Goal: Transaction & Acquisition: Book appointment/travel/reservation

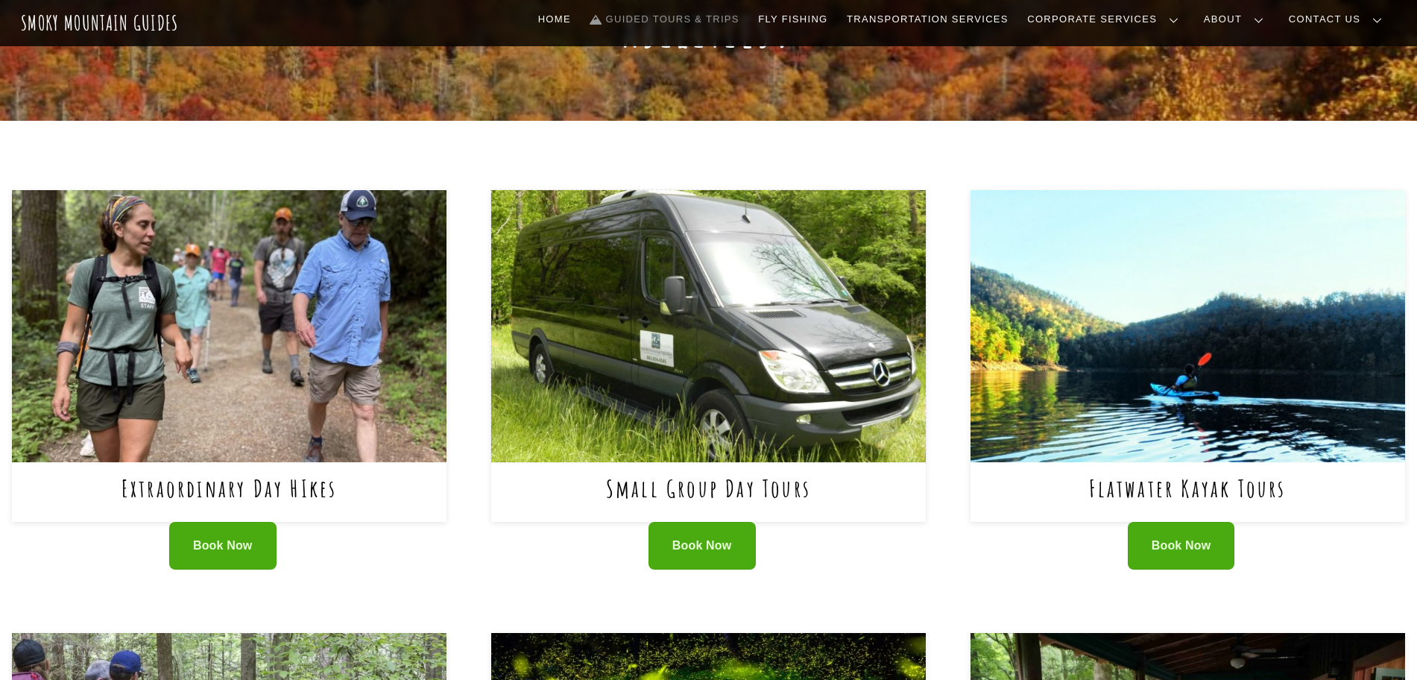
click at [736, 320] on img at bounding box center [708, 325] width 434 height 271
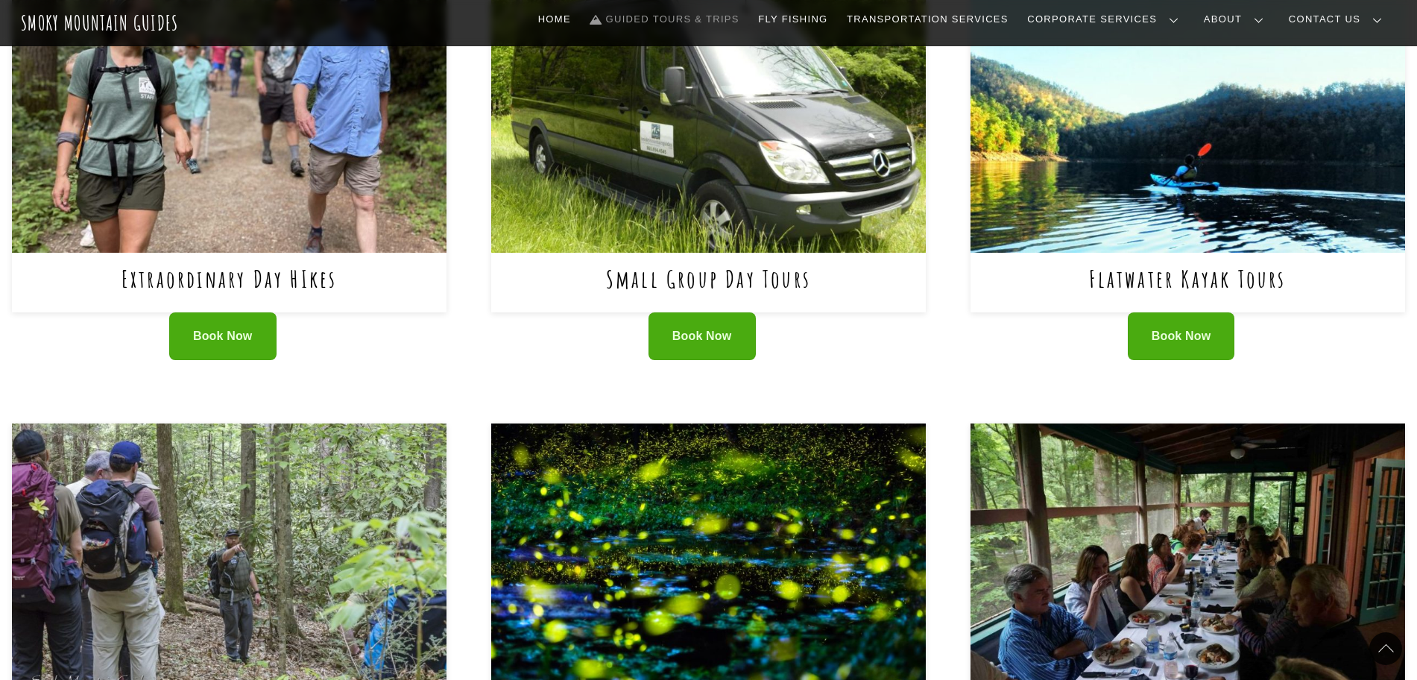
scroll to position [838, 0]
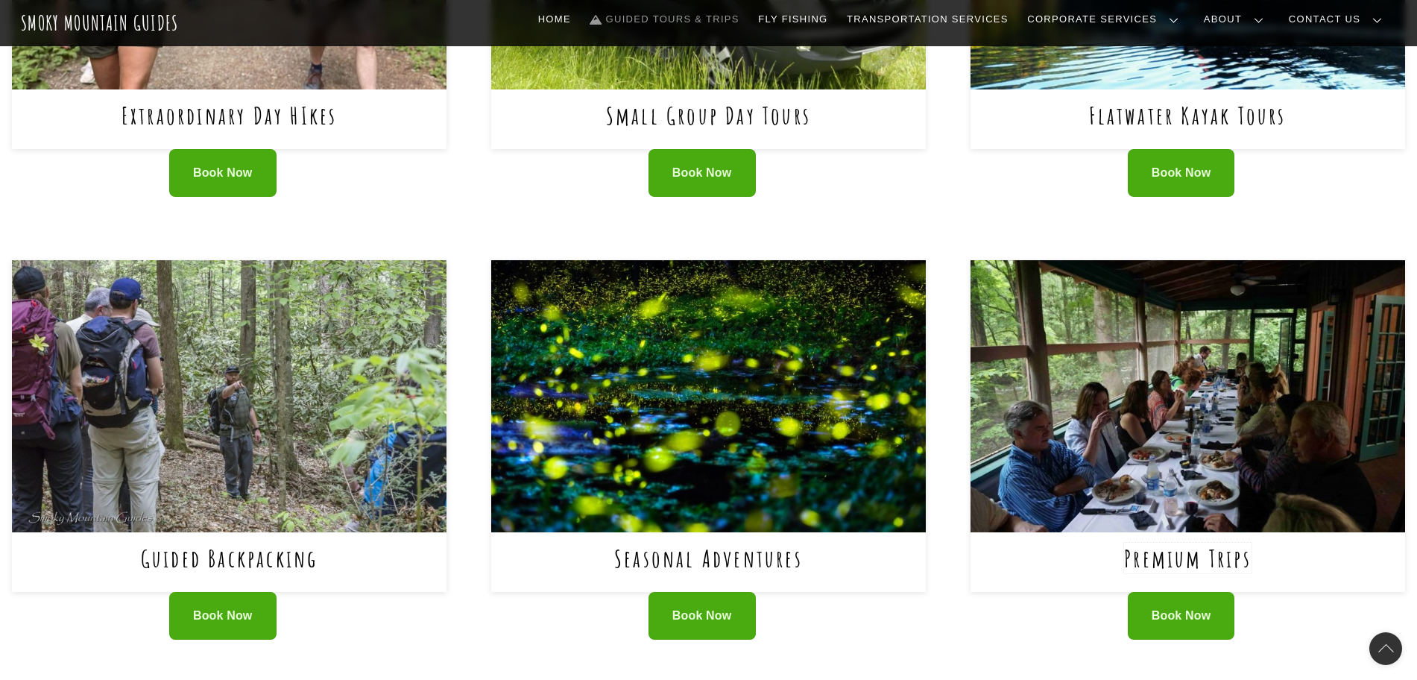
click at [1182, 542] on link "Premium Trips" at bounding box center [1187, 557] width 127 height 31
click at [292, 368] on img at bounding box center [229, 395] width 434 height 271
click at [1146, 331] on img at bounding box center [1187, 395] width 434 height 271
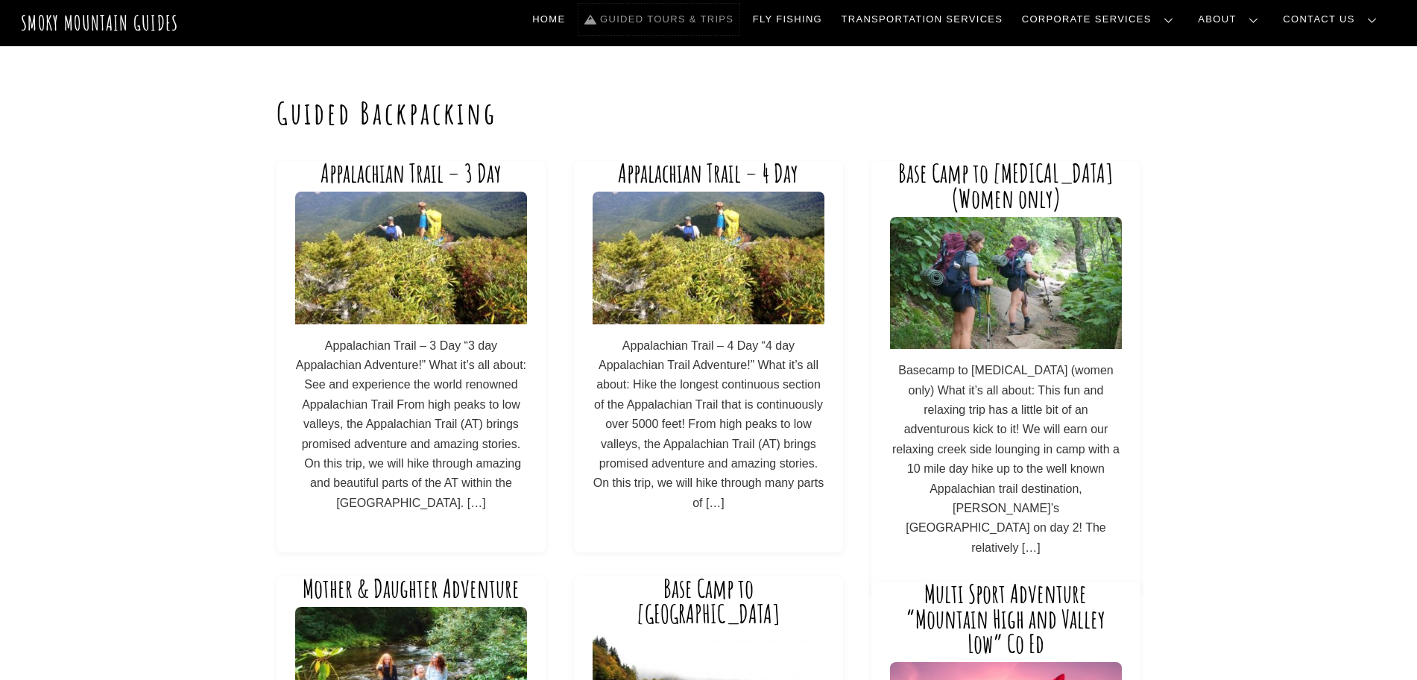
click at [721, 27] on link "Guided Tours & Trips" at bounding box center [658, 19] width 161 height 31
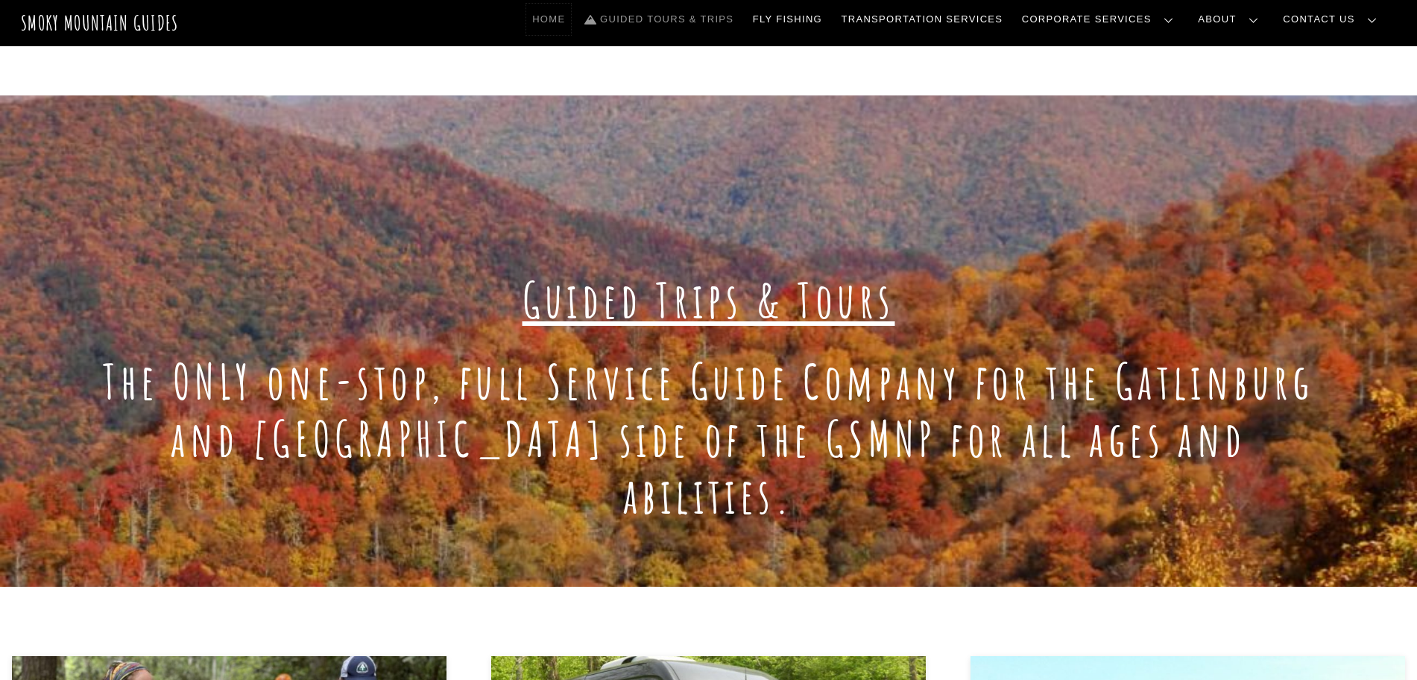
click at [571, 15] on link "Home" at bounding box center [548, 19] width 45 height 31
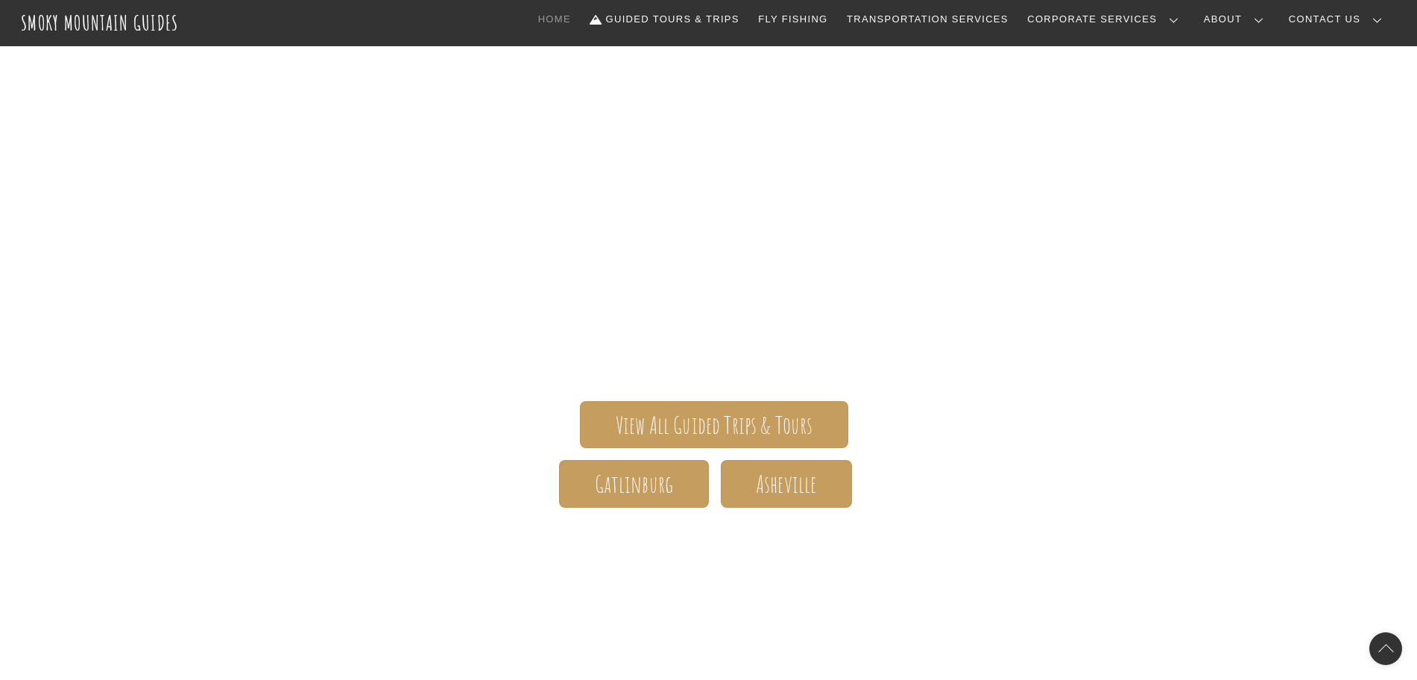
scroll to position [186, 0]
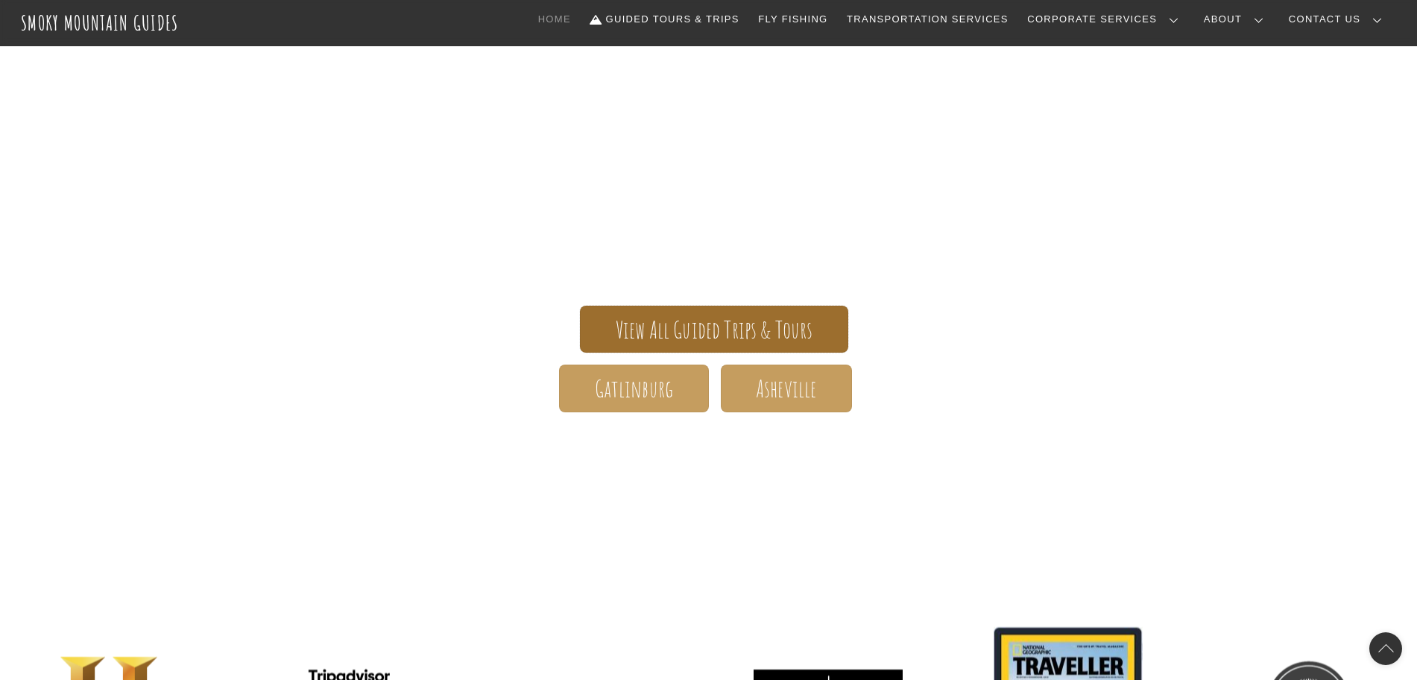
click at [709, 338] on span "View All Guided Trips & Tours" at bounding box center [714, 330] width 197 height 16
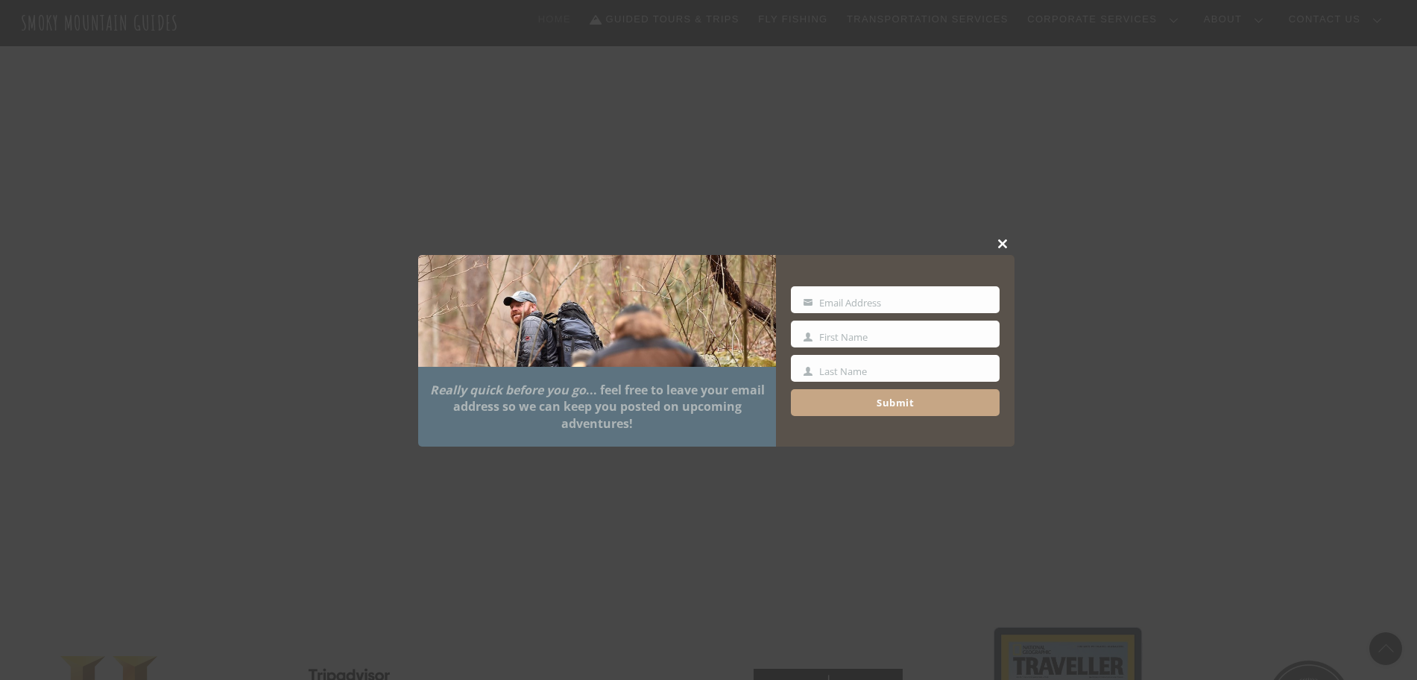
click at [999, 241] on span at bounding box center [1003, 243] width 22 height 9
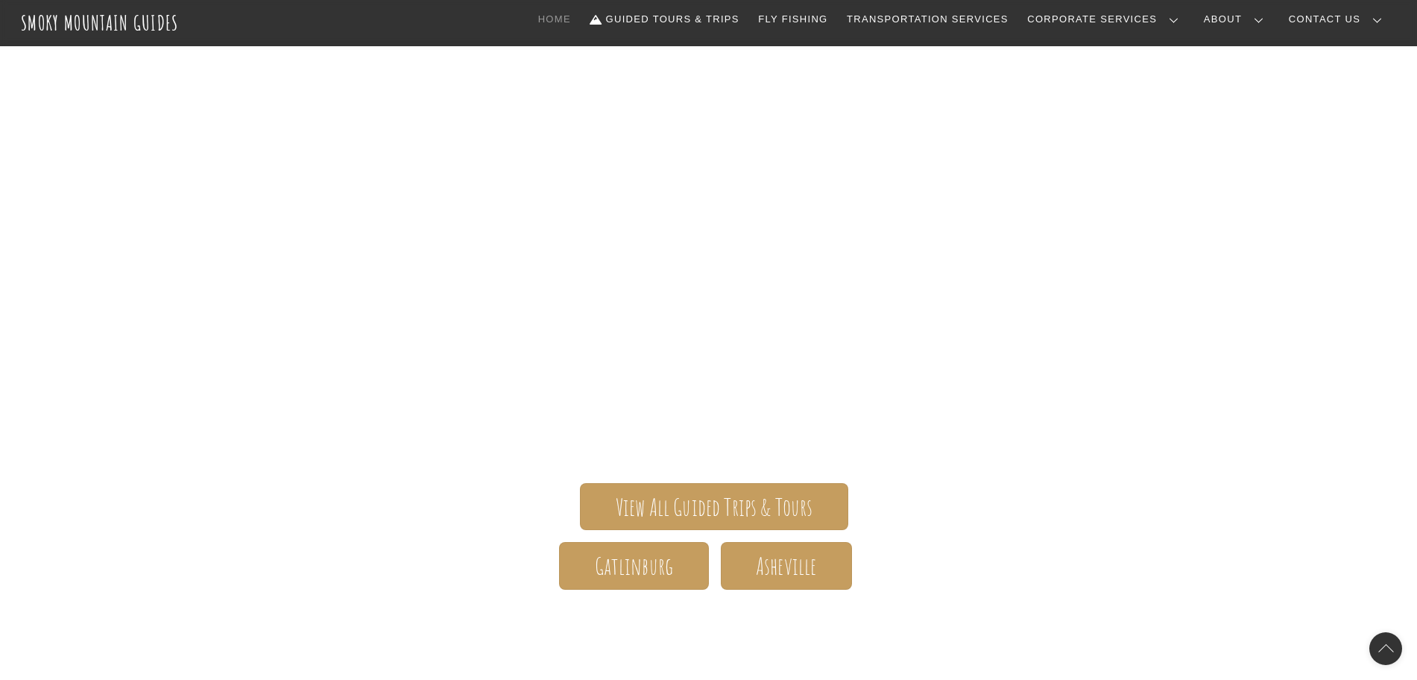
scroll to position [0, 0]
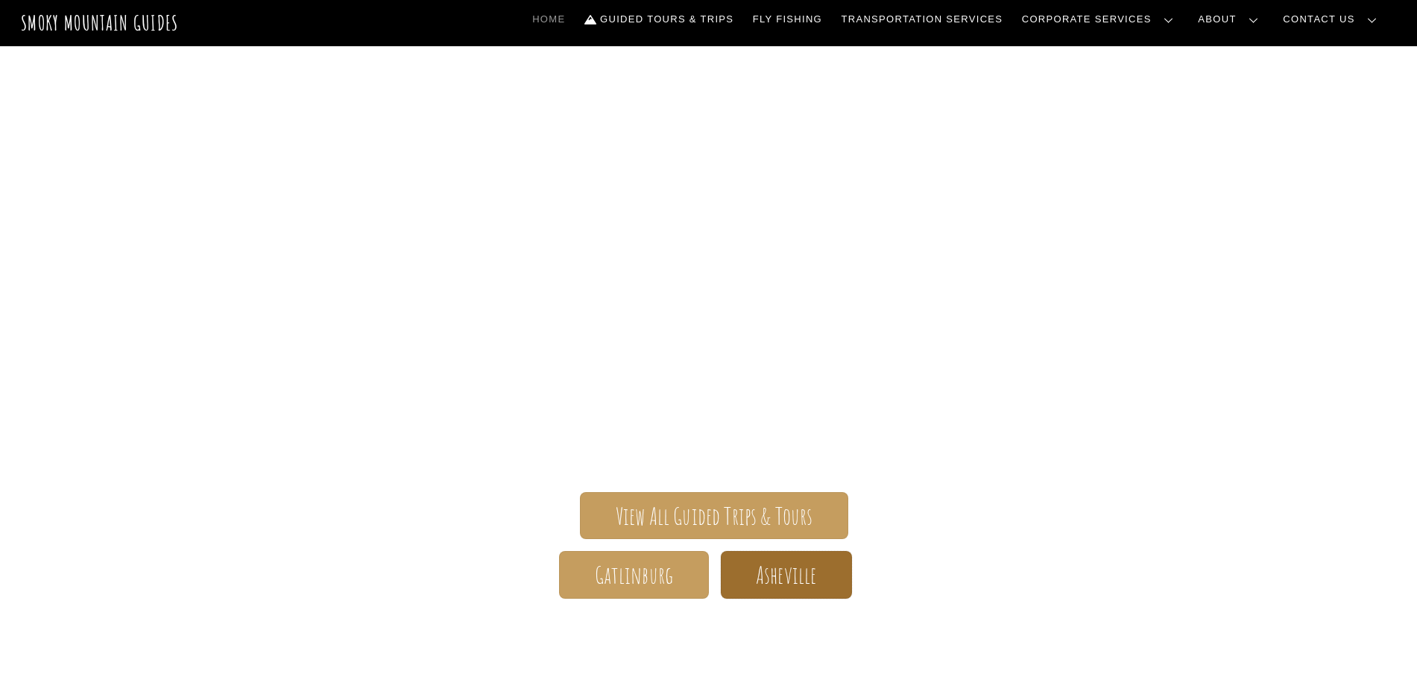
click at [757, 577] on span "Asheville" at bounding box center [786, 575] width 60 height 16
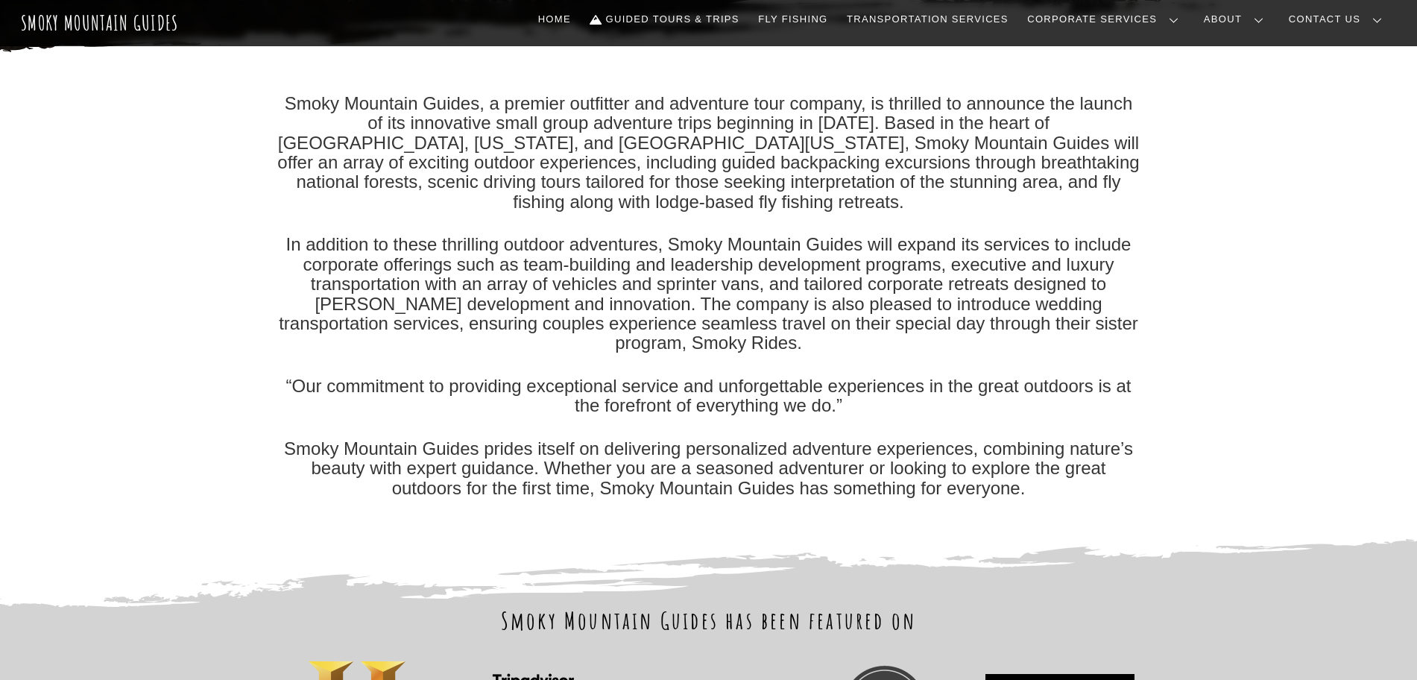
scroll to position [279, 0]
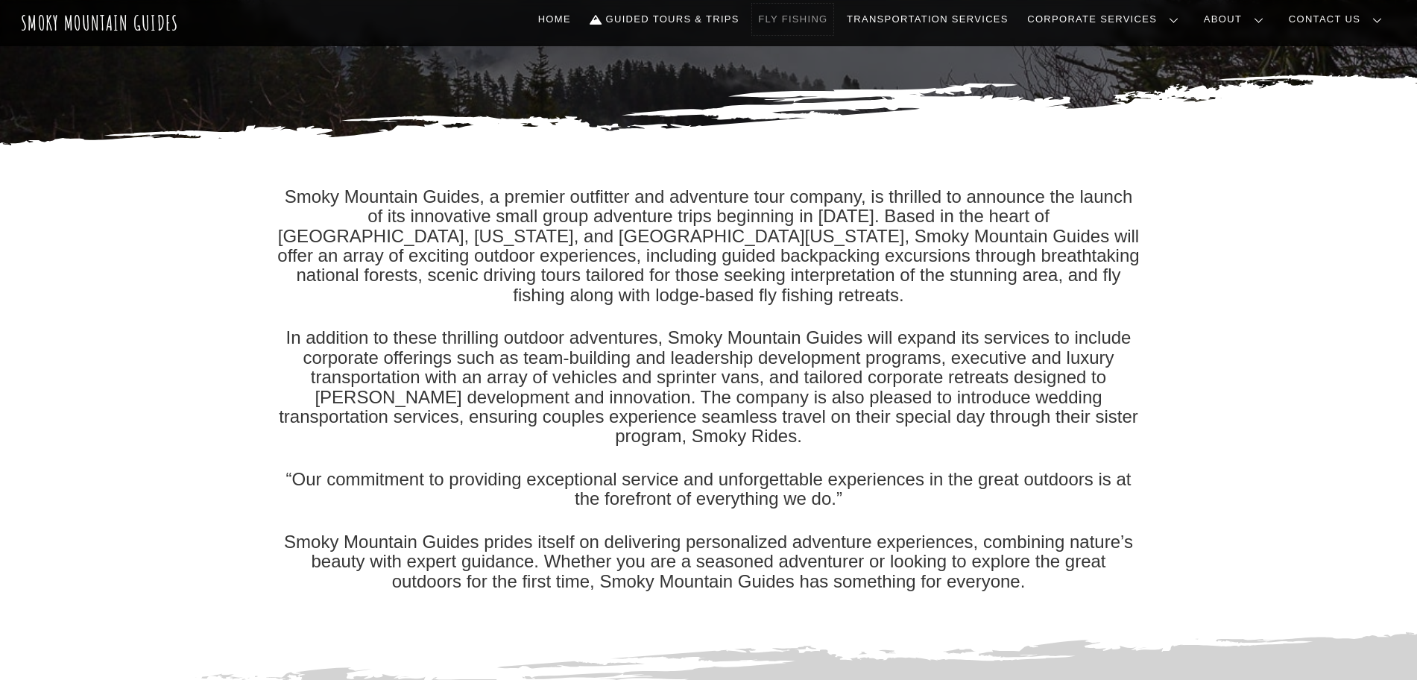
click at [833, 18] on link "Fly Fishing" at bounding box center [792, 19] width 81 height 31
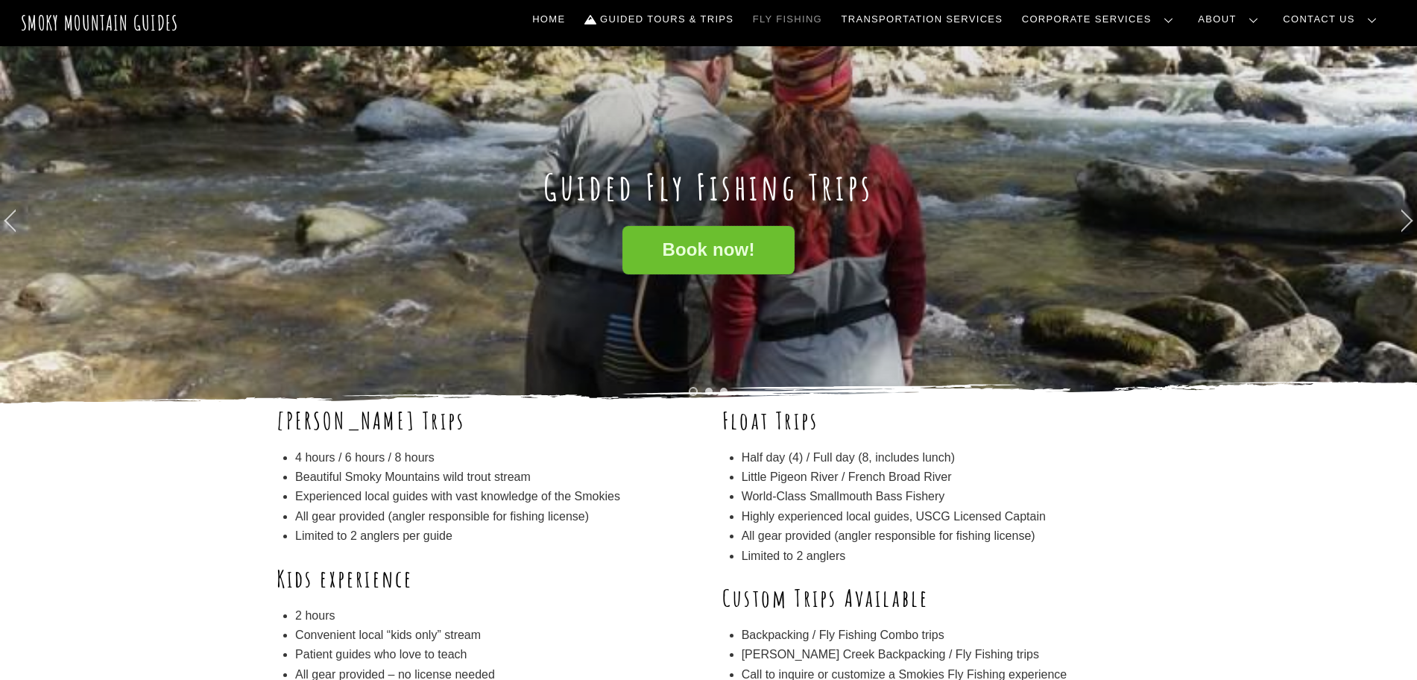
click at [717, 254] on span "Book now!" at bounding box center [708, 250] width 92 height 16
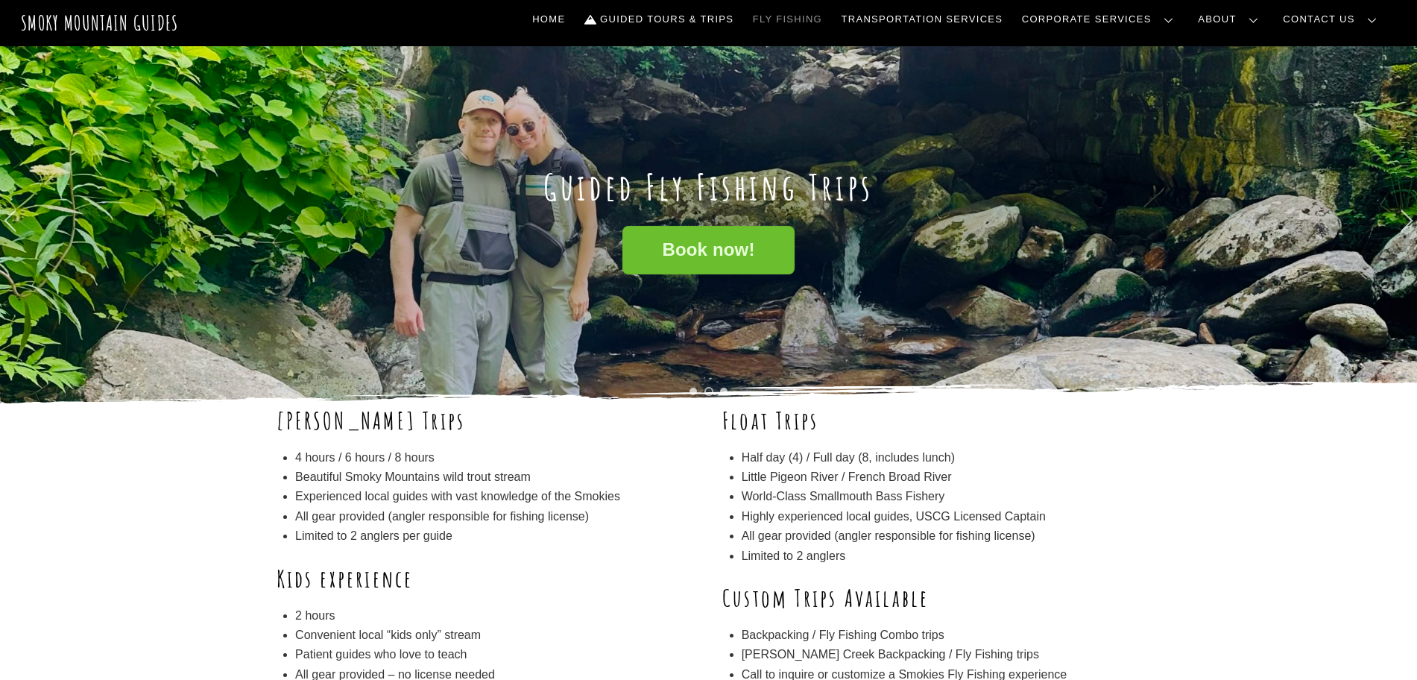
click at [707, 259] on link "Book now!" at bounding box center [707, 250] width 171 height 48
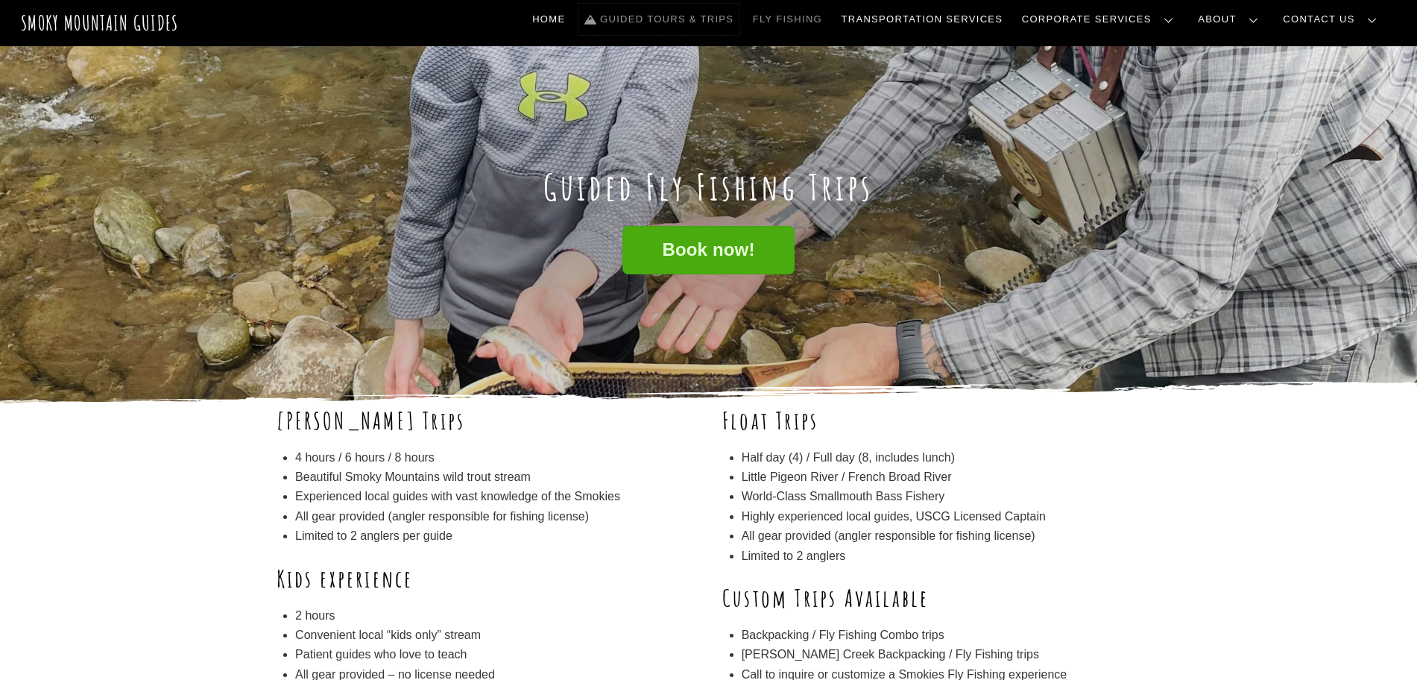
click at [739, 20] on link "Guided Tours & Trips" at bounding box center [658, 19] width 161 height 31
